Goal: Task Accomplishment & Management: Complete application form

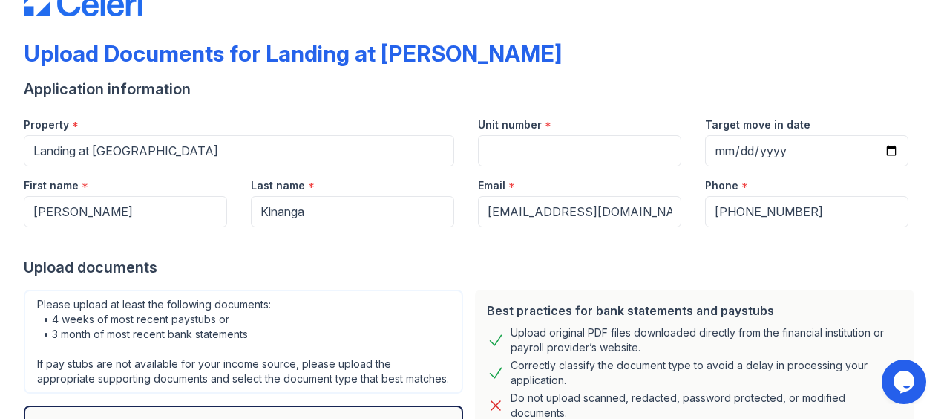
scroll to position [53, 0]
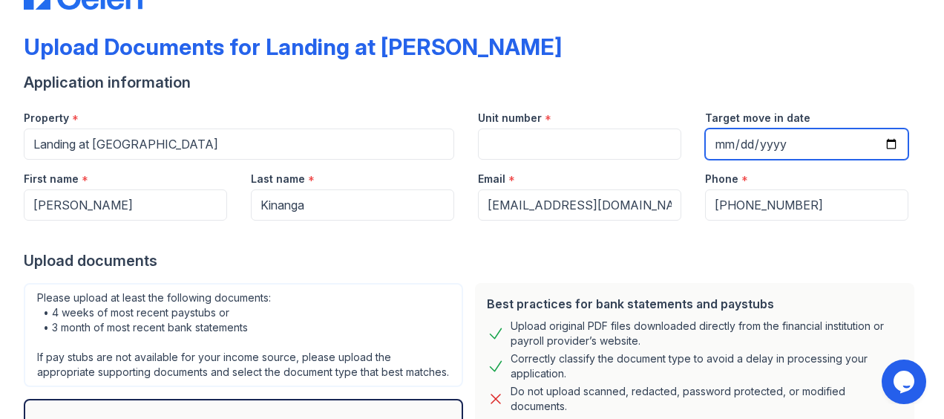
click at [806, 146] on input "Target move in date" at bounding box center [806, 143] width 203 height 31
click at [882, 150] on input "Target move in date" at bounding box center [806, 143] width 203 height 31
type input "[DATE]"
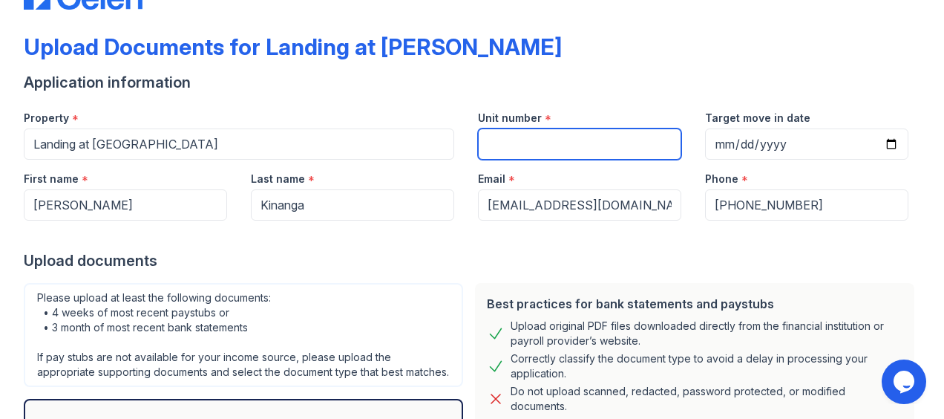
click at [627, 139] on input "Unit number" at bounding box center [579, 143] width 203 height 31
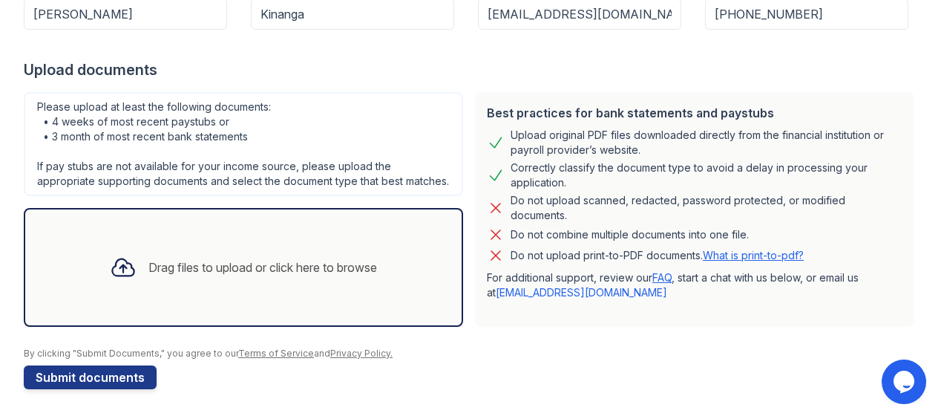
scroll to position [257, 0]
click at [235, 255] on div "Drag files to upload or click here to browse" at bounding box center [243, 267] width 291 height 50
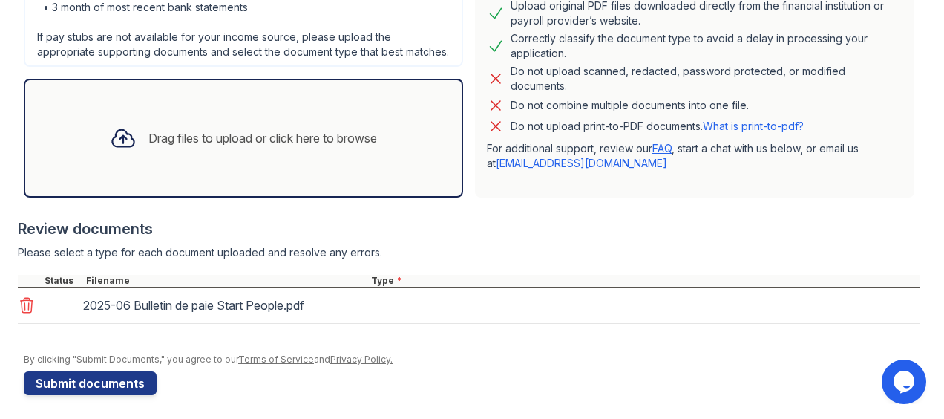
scroll to position [374, 0]
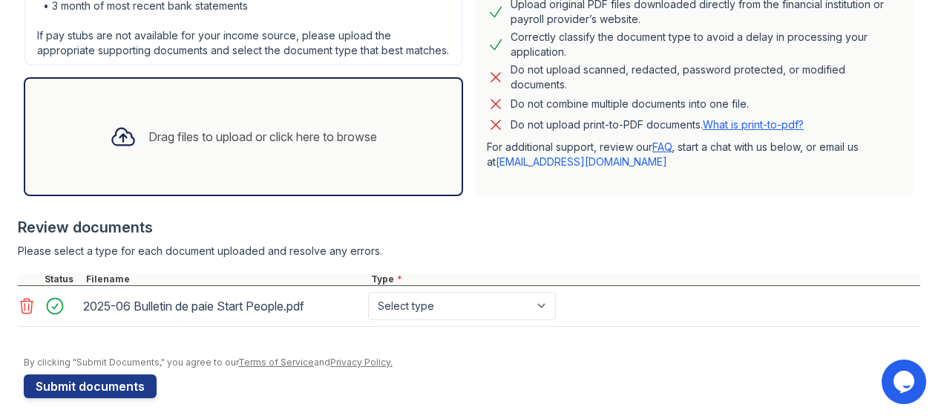
click at [238, 146] on div "Drag files to upload or click here to browse" at bounding box center [262, 137] width 229 height 18
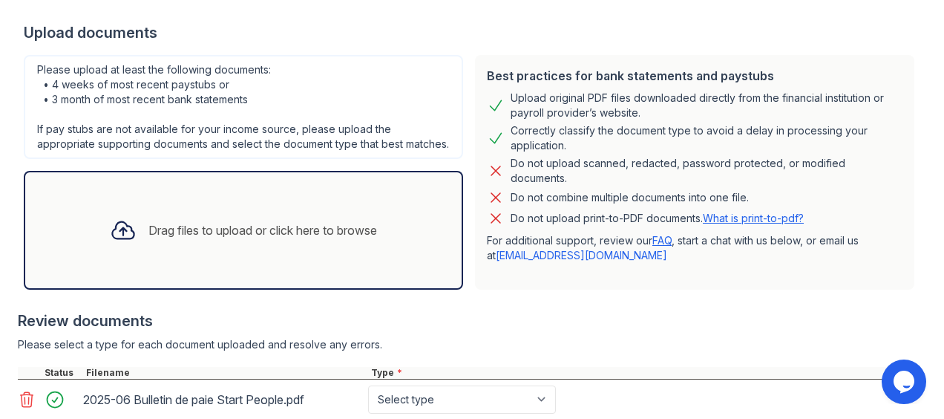
scroll to position [279, 0]
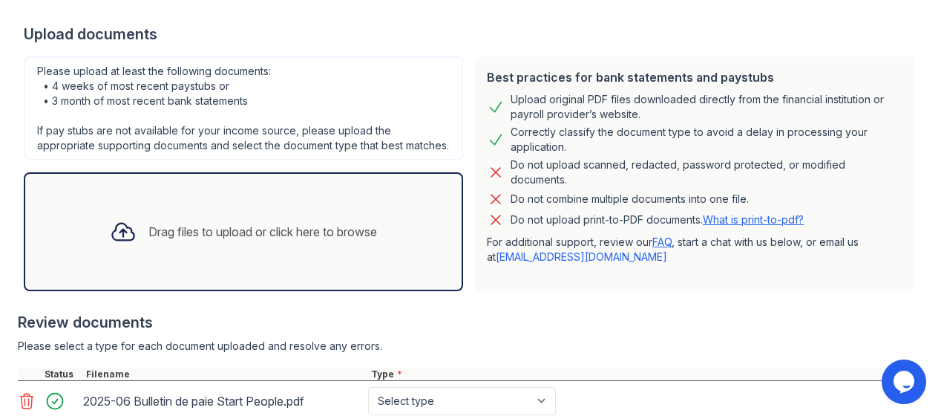
click at [279, 241] on div "Drag files to upload or click here to browse" at bounding box center [262, 232] width 229 height 18
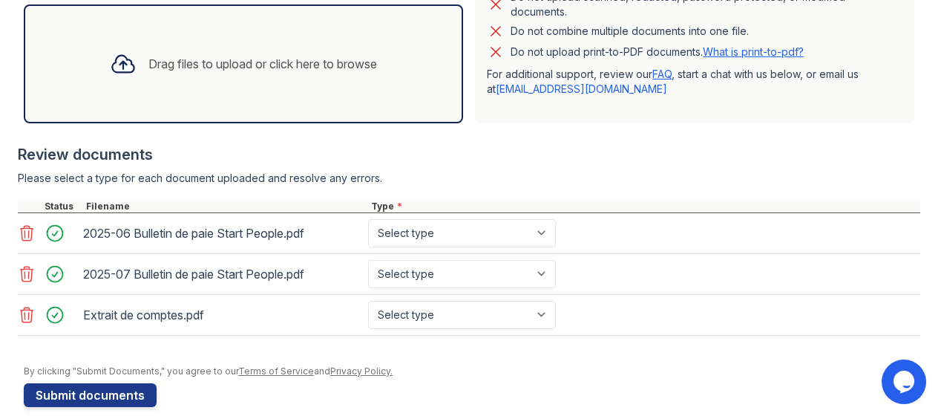
scroll to position [476, 0]
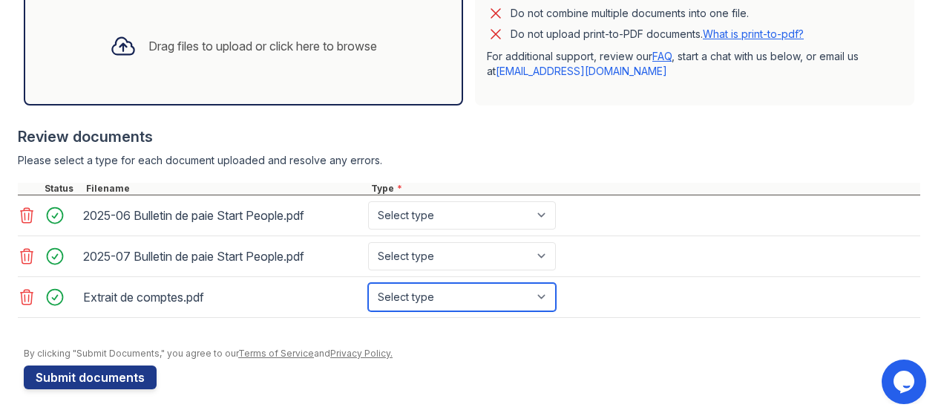
click at [487, 294] on select "Select type Paystub Bank Statement Offer Letter Tax Documents Benefit Award Let…" at bounding box center [462, 297] width 188 height 28
select select "bank_statement"
click at [368, 283] on select "Select type Paystub Bank Statement Offer Letter Tax Documents Benefit Award Let…" at bounding box center [462, 297] width 188 height 28
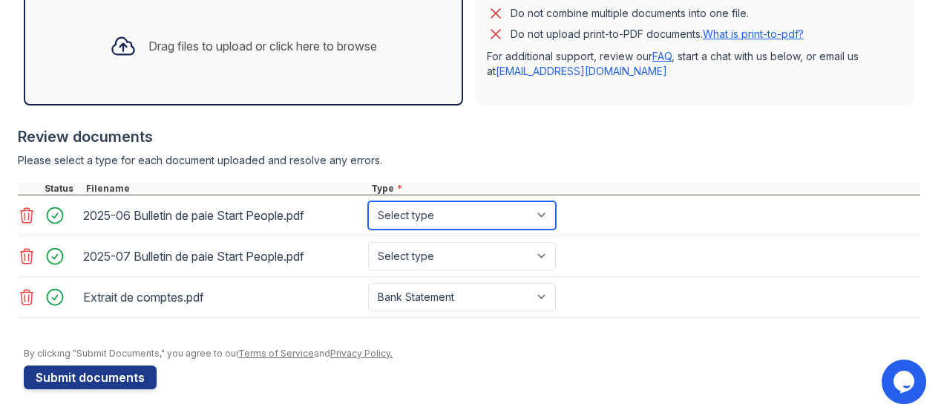
click at [434, 214] on select "Select type Paystub Bank Statement Offer Letter Tax Documents Benefit Award Let…" at bounding box center [462, 215] width 188 height 28
select select "paystub"
click at [368, 203] on select "Select type Paystub Bank Statement Offer Letter Tax Documents Benefit Award Let…" at bounding box center [462, 215] width 188 height 28
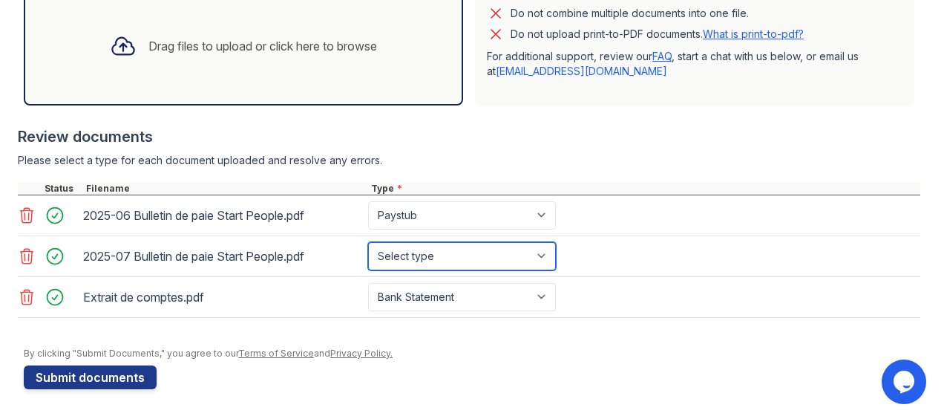
click at [428, 254] on select "Select type Paystub Bank Statement Offer Letter Tax Documents Benefit Award Let…" at bounding box center [462, 256] width 188 height 28
select select "paystub"
click at [368, 243] on select "Select type Paystub Bank Statement Offer Letter Tax Documents Benefit Award Let…" at bounding box center [462, 256] width 188 height 28
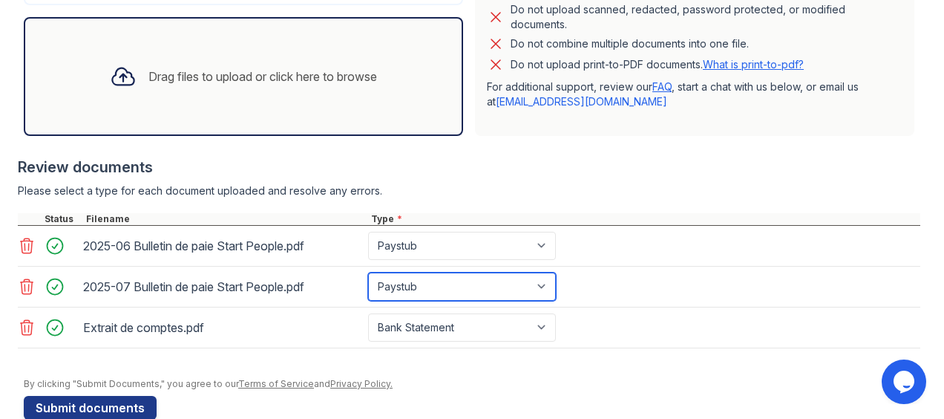
scroll to position [431, 0]
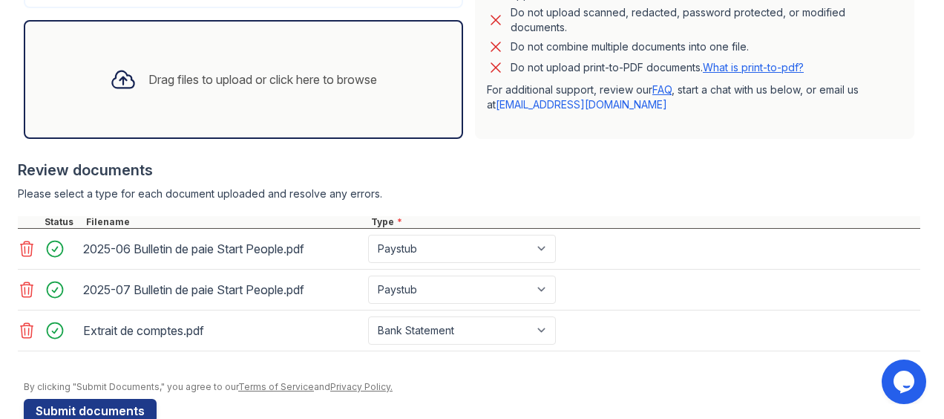
click at [334, 88] on div "Drag files to upload or click here to browse" at bounding box center [262, 80] width 229 height 18
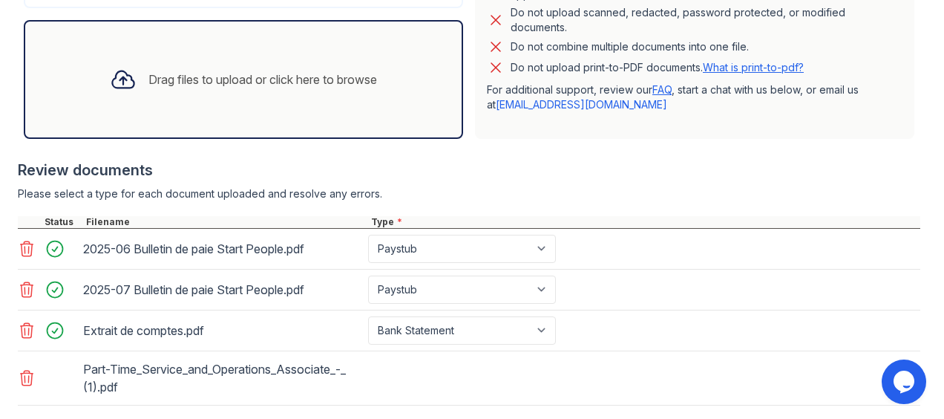
scroll to position [530, 0]
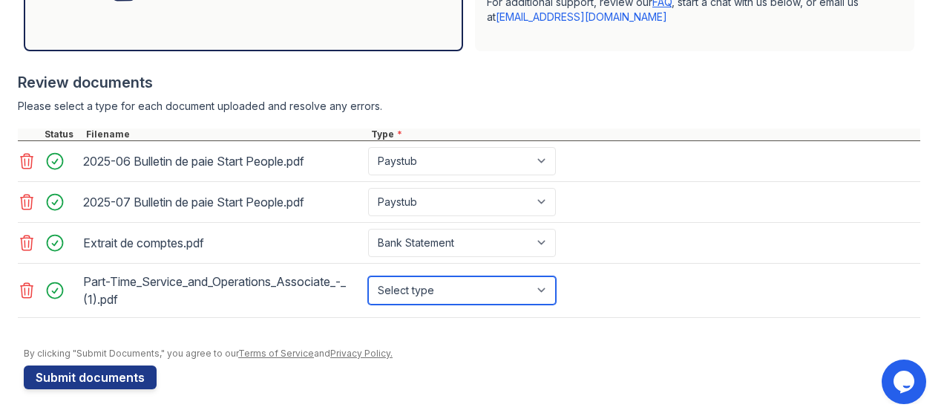
click at [463, 282] on select "Select type Paystub Bank Statement Offer Letter Tax Documents Benefit Award Let…" at bounding box center [462, 290] width 188 height 28
select select "offer_letter"
click at [368, 276] on select "Select type Paystub Bank Statement Offer Letter Tax Documents Benefit Award Let…" at bounding box center [462, 290] width 188 height 28
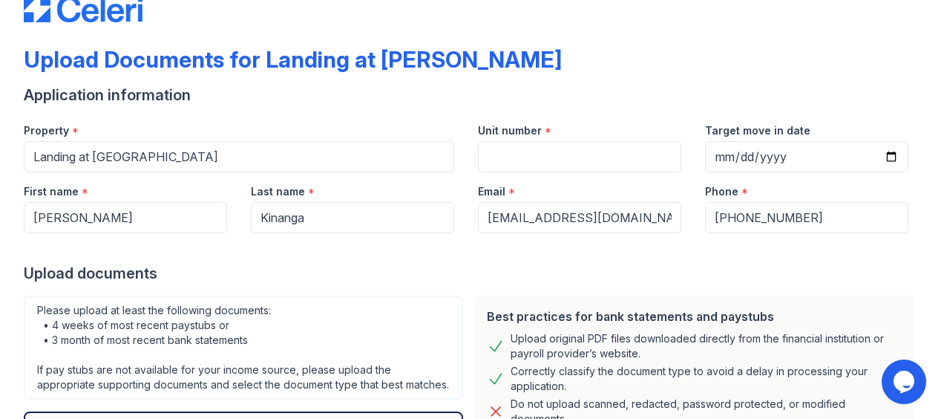
scroll to position [39, 0]
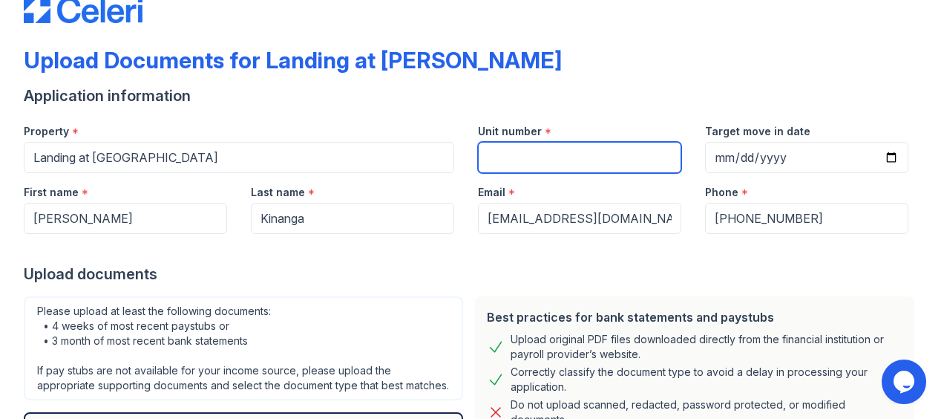
click at [543, 148] on input "Unit number" at bounding box center [579, 157] width 203 height 31
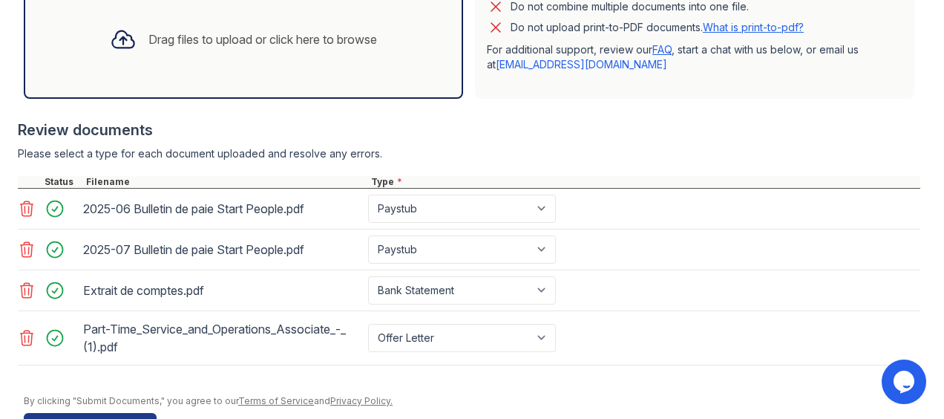
scroll to position [530, 0]
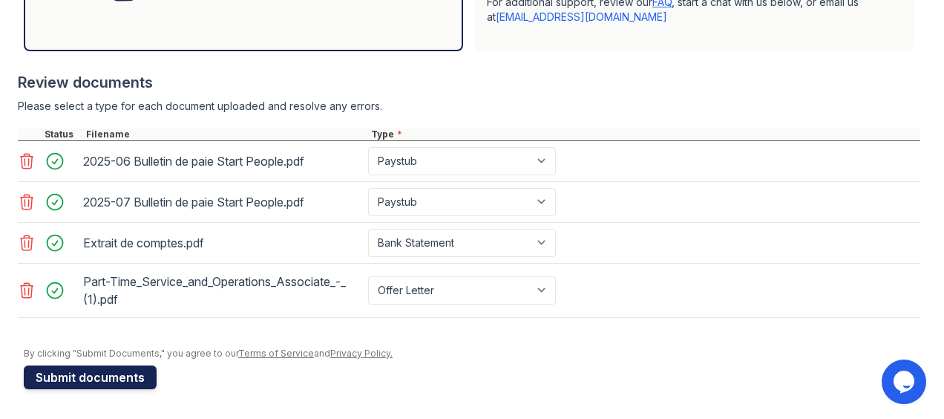
type input "2659"
click at [97, 375] on button "Submit documents" at bounding box center [90, 377] width 133 height 24
